Goal: Navigation & Orientation: Find specific page/section

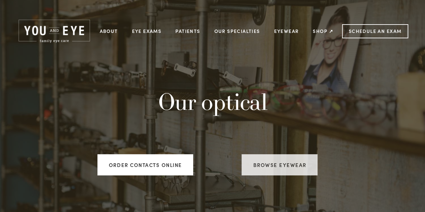
click at [272, 175] on link "Browse Eyewear" at bounding box center [280, 164] width 76 height 21
click at [255, 160] on link "Browse Eyewear" at bounding box center [280, 164] width 76 height 21
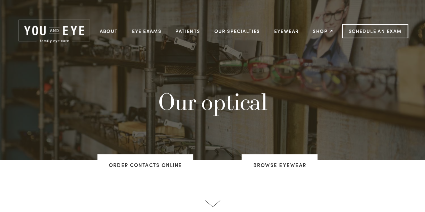
scroll to position [168, 0]
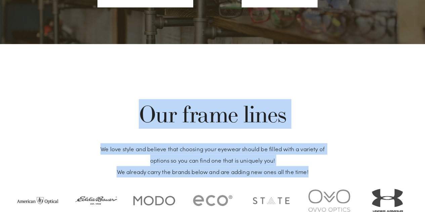
drag, startPoint x: 137, startPoint y: 118, endPoint x: 312, endPoint y: 175, distance: 184.2
click at [312, 175] on div "Our frame lines We love style and believe that choosing your eyewear should be …" at bounding box center [212, 139] width 237 height 77
click at [312, 175] on p "We love style and believe that choosing your eyewear should be filled with a va…" at bounding box center [212, 160] width 237 height 34
drag, startPoint x: 312, startPoint y: 175, endPoint x: 146, endPoint y: 116, distance: 176.6
click at [146, 116] on div "Our frame lines We love style and believe that choosing your eyewear should be …" at bounding box center [212, 139] width 237 height 77
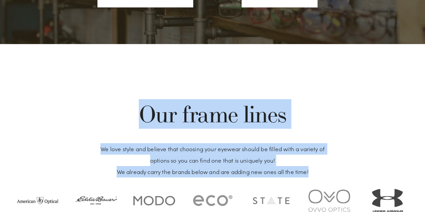
click at [146, 116] on h1 "Our frame lines" at bounding box center [212, 114] width 237 height 27
drag, startPoint x: 146, startPoint y: 116, endPoint x: 313, endPoint y: 173, distance: 177.2
click at [313, 173] on div "Our frame lines We love style and believe that choosing your eyewear should be …" at bounding box center [212, 139] width 237 height 77
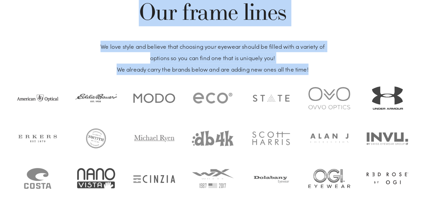
scroll to position [303, 0]
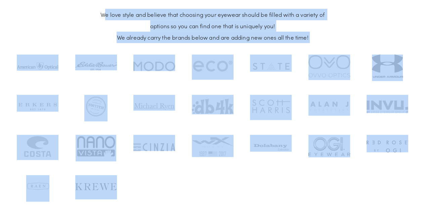
drag, startPoint x: 125, startPoint y: 183, endPoint x: 102, endPoint y: 14, distance: 170.7
click at [102, 14] on div "Our frame lines We love style and believe that choosing your eyewear should be …" at bounding box center [212, 198] width 403 height 510
click at [132, 189] on div at bounding box center [104, 195] width 58 height 40
drag, startPoint x: 122, startPoint y: 186, endPoint x: 101, endPoint y: 13, distance: 173.3
click at [101, 13] on div "Our frame lines We love style and believe that choosing your eyewear should be …" at bounding box center [212, 198] width 403 height 510
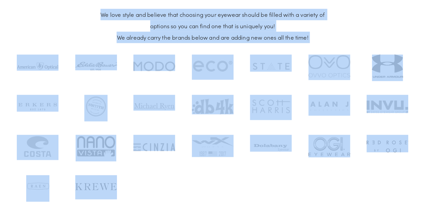
click at [128, 181] on div at bounding box center [104, 195] width 58 height 40
drag, startPoint x: 126, startPoint y: 185, endPoint x: 97, endPoint y: 13, distance: 174.3
click at [97, 13] on div "Our frame lines We love style and believe that choosing your eyewear should be …" at bounding box center [212, 198] width 403 height 510
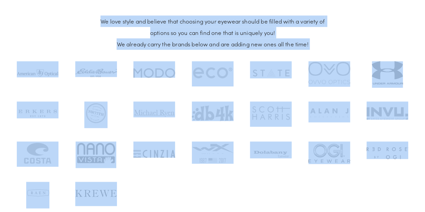
scroll to position [202, 0]
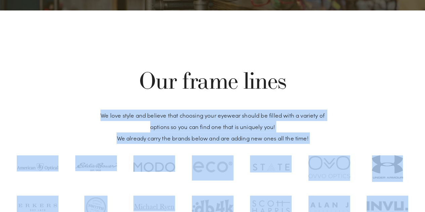
click at [314, 140] on p "We love style and believe that choosing your eyewear should be filled with a va…" at bounding box center [212, 127] width 237 height 34
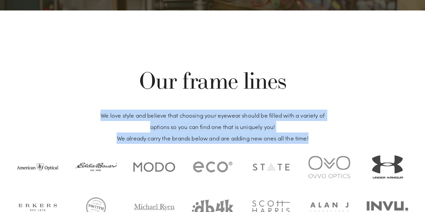
drag, startPoint x: 307, startPoint y: 140, endPoint x: 101, endPoint y: 116, distance: 206.8
click at [101, 116] on p "We love style and believe that choosing your eyewear should be filled with a va…" at bounding box center [212, 127] width 237 height 34
drag, startPoint x: 101, startPoint y: 116, endPoint x: 309, endPoint y: 138, distance: 208.6
click at [309, 138] on p "We love style and believe that choosing your eyewear should be filled with a va…" at bounding box center [212, 127] width 237 height 34
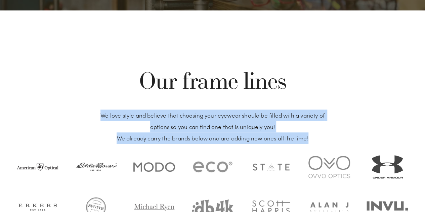
click at [309, 138] on p "We love style and believe that choosing your eyewear should be filled with a va…" at bounding box center [212, 127] width 237 height 34
drag, startPoint x: 309, startPoint y: 138, endPoint x: 106, endPoint y: 116, distance: 204.3
click at [106, 116] on p "We love style and believe that choosing your eyewear should be filled with a va…" at bounding box center [212, 127] width 237 height 34
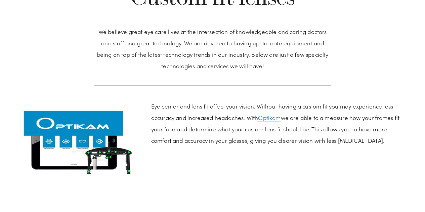
scroll to position [706, 0]
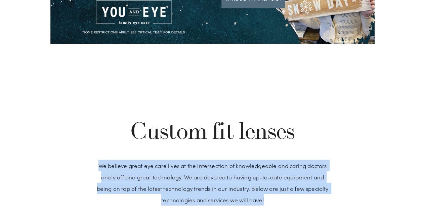
drag, startPoint x: 287, startPoint y: 203, endPoint x: 333, endPoint y: 141, distance: 77.7
click at [333, 141] on div "Custom fit lenses We believe great eye care lives at the intersection of knowle…" at bounding box center [212, 164] width 248 height 94
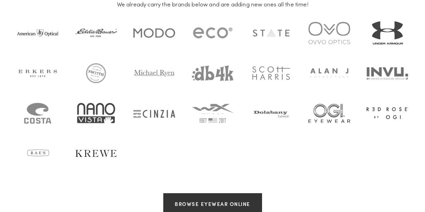
scroll to position [235, 0]
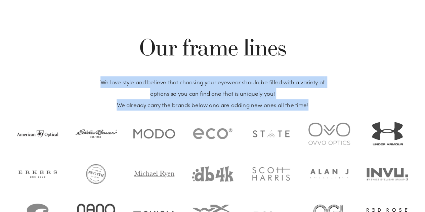
drag, startPoint x: 317, startPoint y: 106, endPoint x: 368, endPoint y: 57, distance: 70.9
click at [300, 105] on p "We love style and believe that choosing your eyewear should be filled with a va…" at bounding box center [212, 93] width 237 height 34
drag, startPoint x: 312, startPoint y: 103, endPoint x: 311, endPoint y: 53, distance: 49.4
click at [311, 53] on div "Our frame lines We love style and believe that choosing your eyewear should be …" at bounding box center [212, 72] width 237 height 77
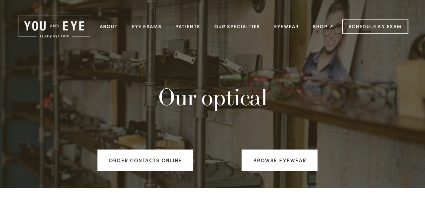
scroll to position [0, 0]
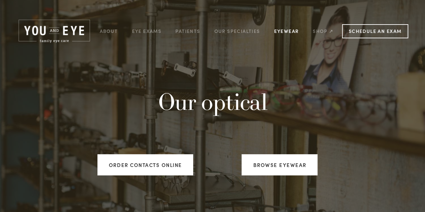
click at [298, 33] on link "Eyewear" at bounding box center [286, 31] width 25 height 10
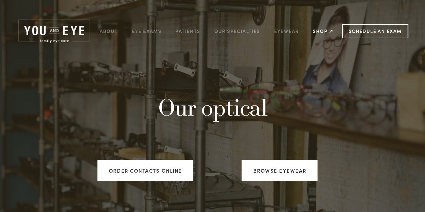
click at [322, 32] on link "Shop ↗" at bounding box center [323, 31] width 21 height 10
click at [279, 31] on link "Eyewear" at bounding box center [286, 31] width 25 height 10
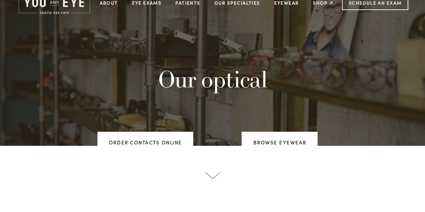
scroll to position [67, 0]
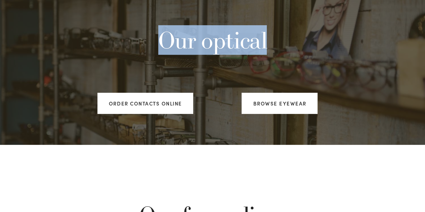
drag, startPoint x: 163, startPoint y: 43, endPoint x: 270, endPoint y: 47, distance: 106.6
click at [270, 47] on h1 "Our optical" at bounding box center [212, 40] width 237 height 27
drag, startPoint x: 270, startPoint y: 42, endPoint x: 160, endPoint y: 37, distance: 109.7
click at [160, 37] on h1 "Our optical" at bounding box center [212, 40] width 237 height 27
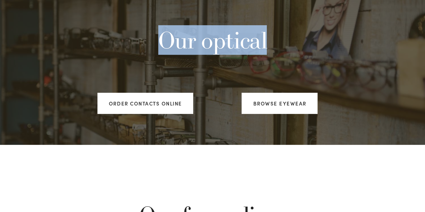
click at [160, 37] on h1 "Our optical" at bounding box center [212, 40] width 237 height 27
drag, startPoint x: 160, startPoint y: 37, endPoint x: 264, endPoint y: 44, distance: 104.1
click at [264, 44] on h1 "Our optical" at bounding box center [212, 40] width 237 height 27
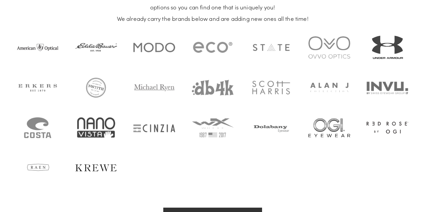
scroll to position [201, 0]
